Goal: Download file/media

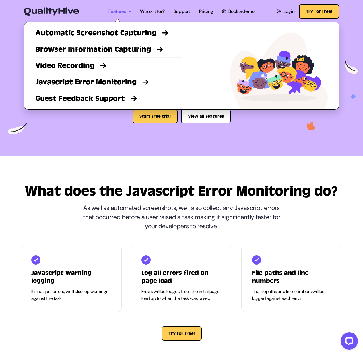
click at [112, 12] on link "Features" at bounding box center [120, 11] width 23 height 7
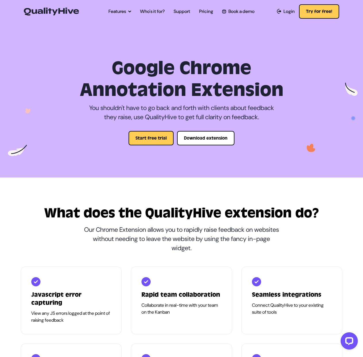
click at [166, 94] on h1 "Google Chrome Annotation Extension" at bounding box center [182, 79] width 313 height 44
click at [196, 139] on button "Download extension" at bounding box center [205, 138] width 57 height 14
